Goal: Ask a question

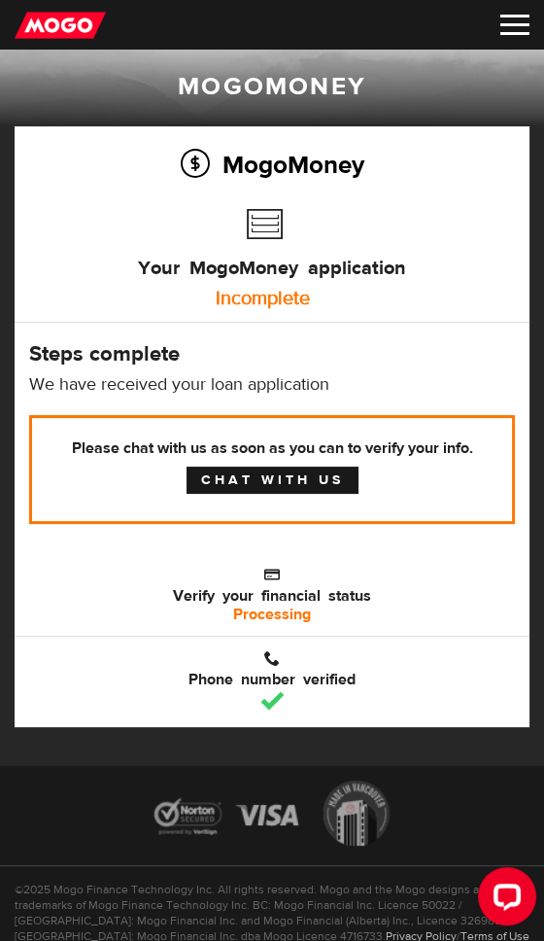
click at [316, 475] on link "Chat with us" at bounding box center [273, 479] width 172 height 27
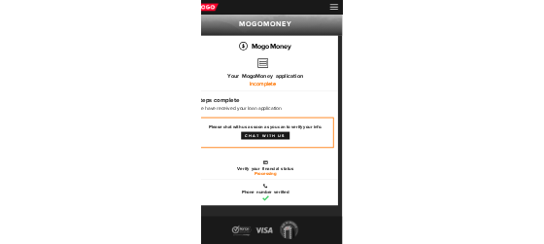
scroll to position [16, 0]
